Goal: Browse casually

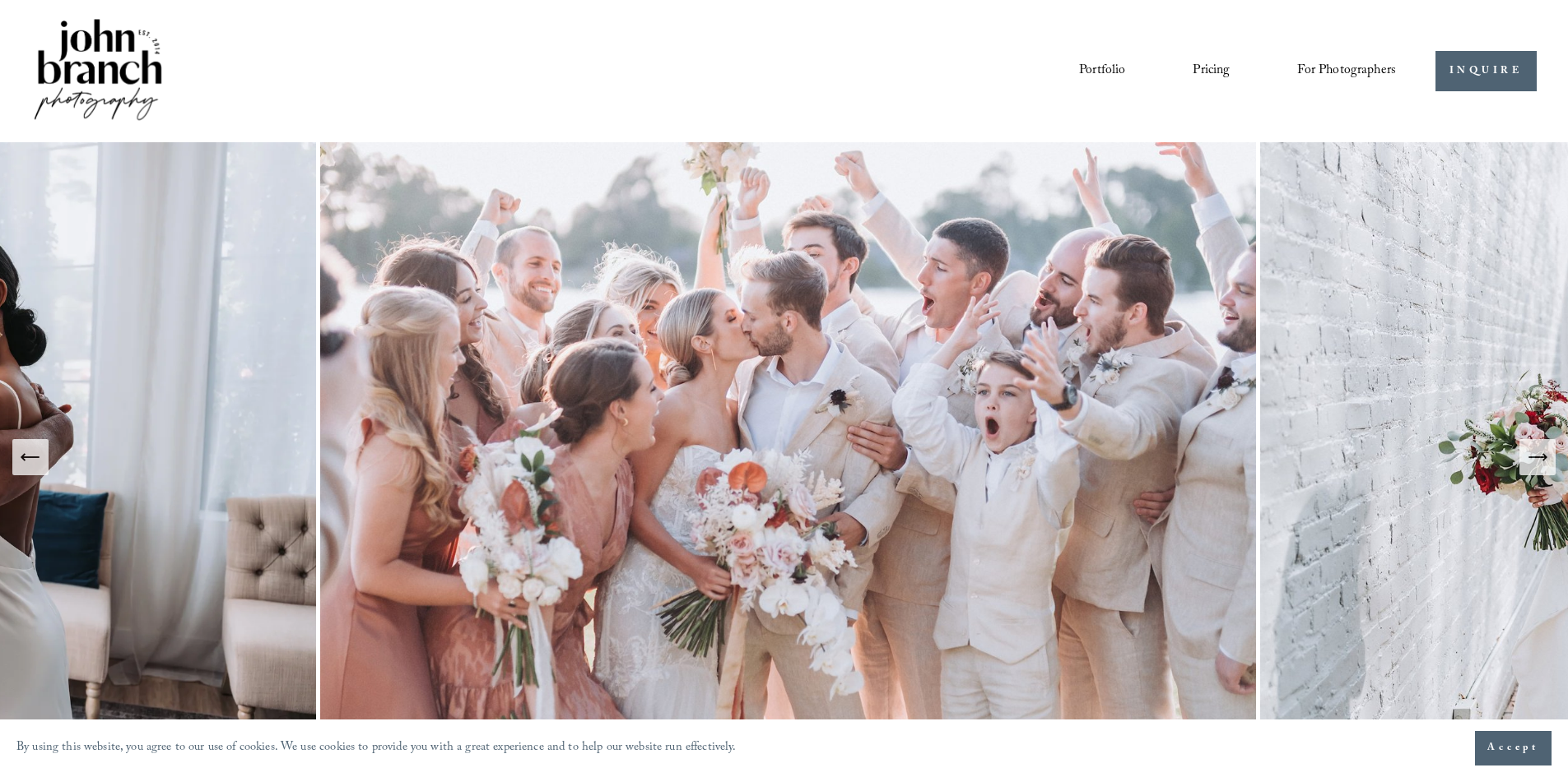
click at [1203, 72] on link "Pricing" at bounding box center [1210, 70] width 37 height 28
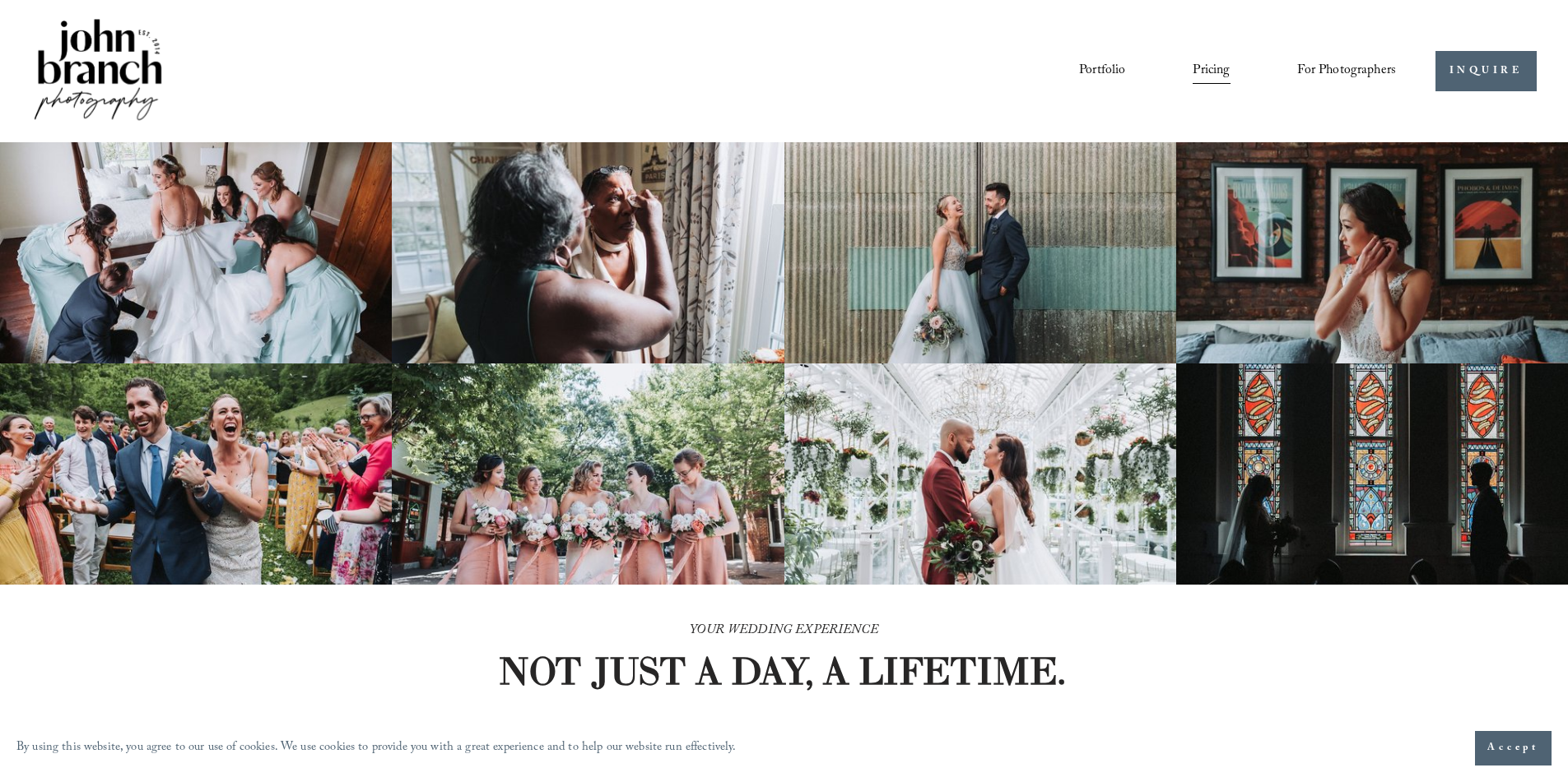
click at [1088, 68] on link "Portfolio" at bounding box center [1102, 70] width 47 height 28
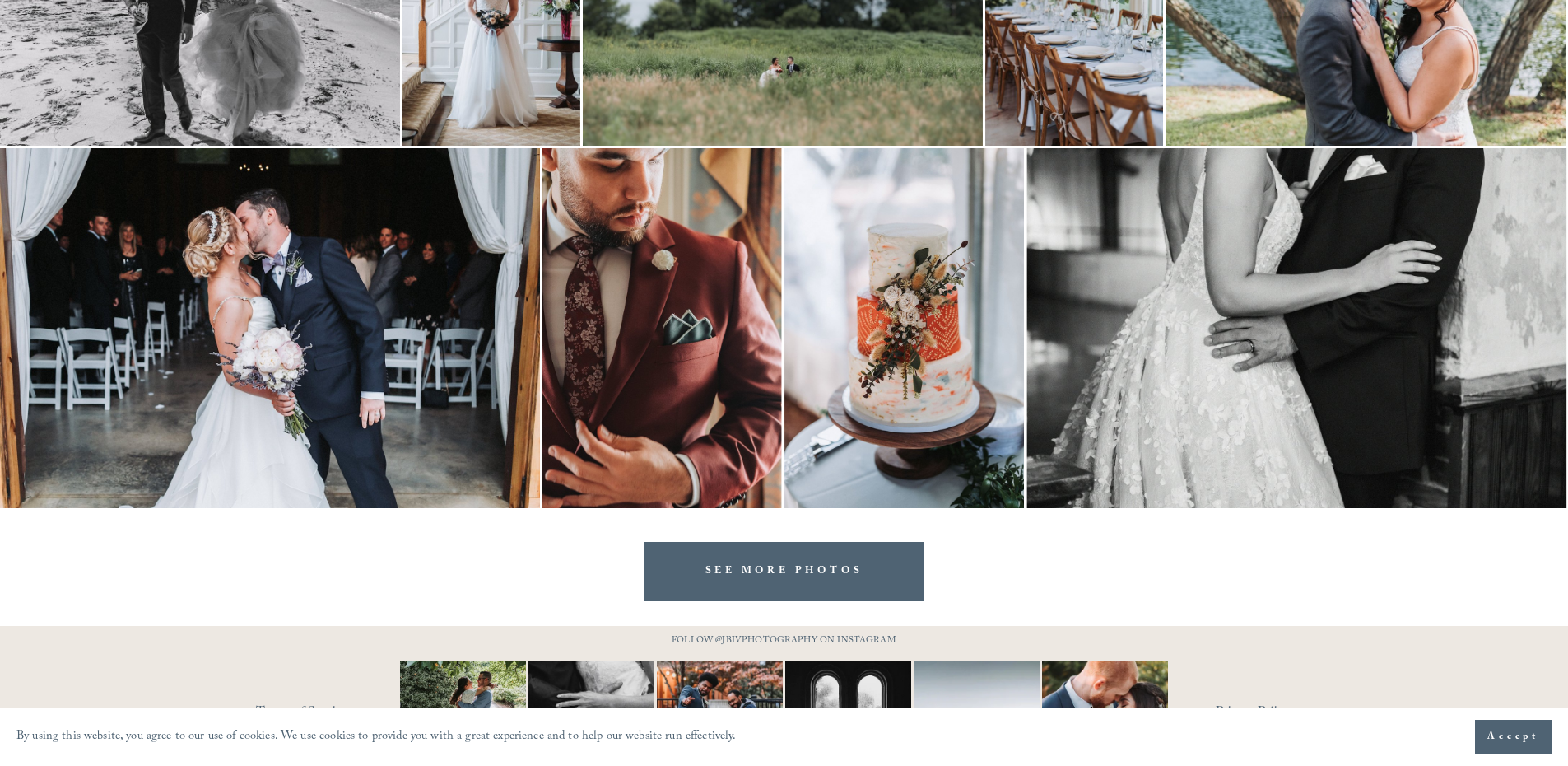
scroll to position [3305, 0]
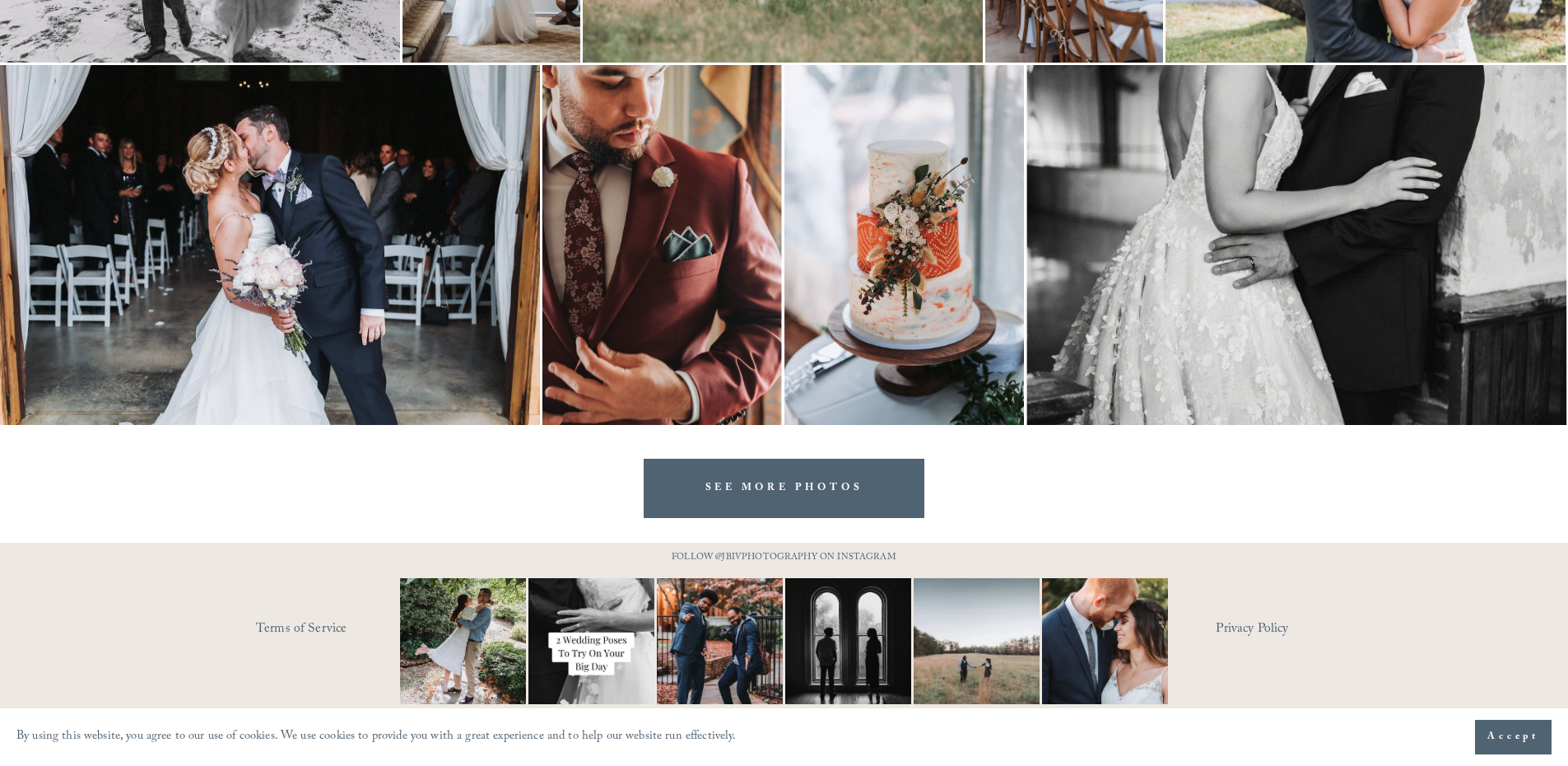
click at [814, 489] on link "SEE MORE PHOTOS" at bounding box center [784, 487] width 282 height 58
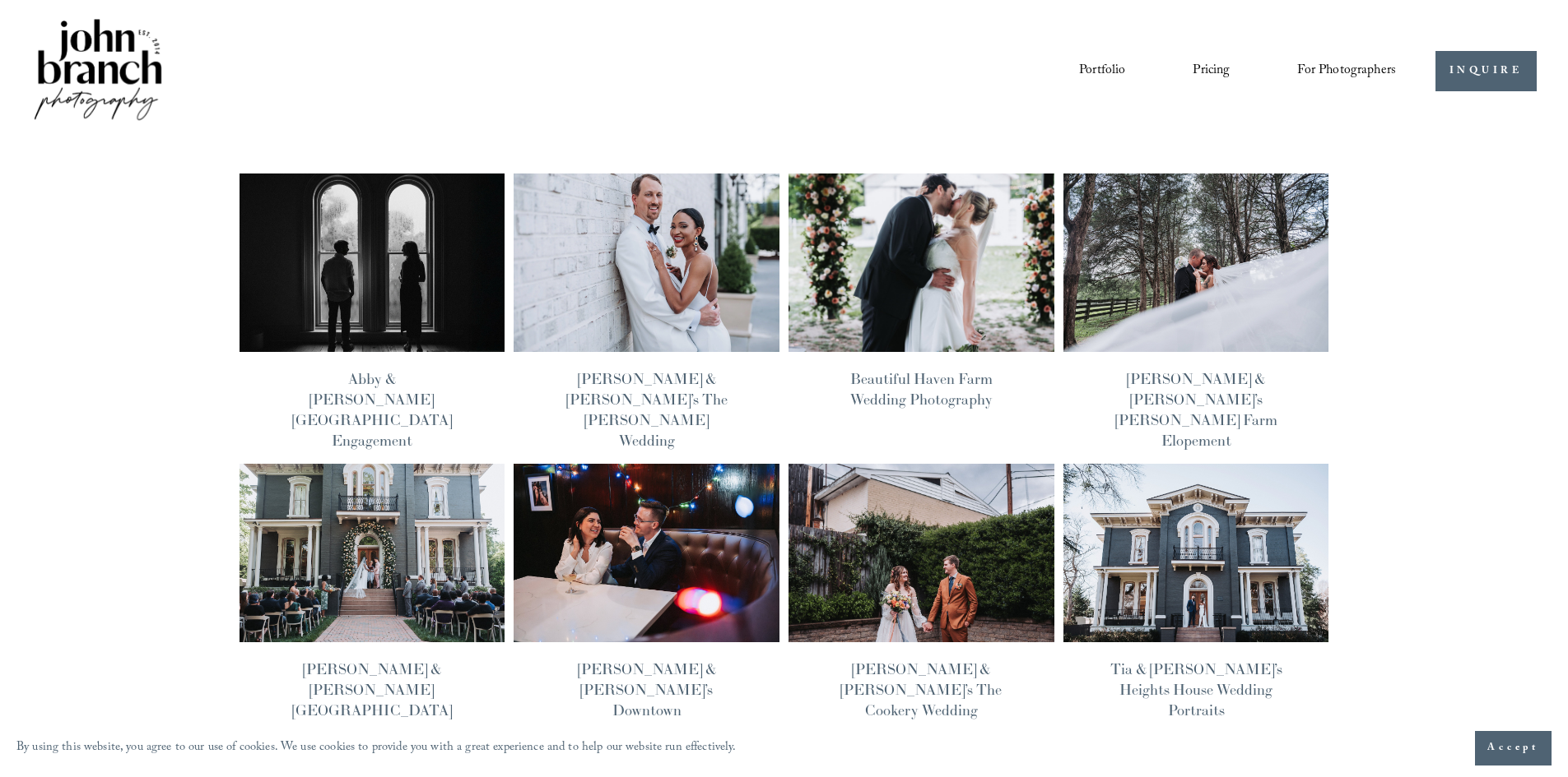
click at [390, 299] on img at bounding box center [372, 262] width 268 height 180
